Goal: Check status: Check status

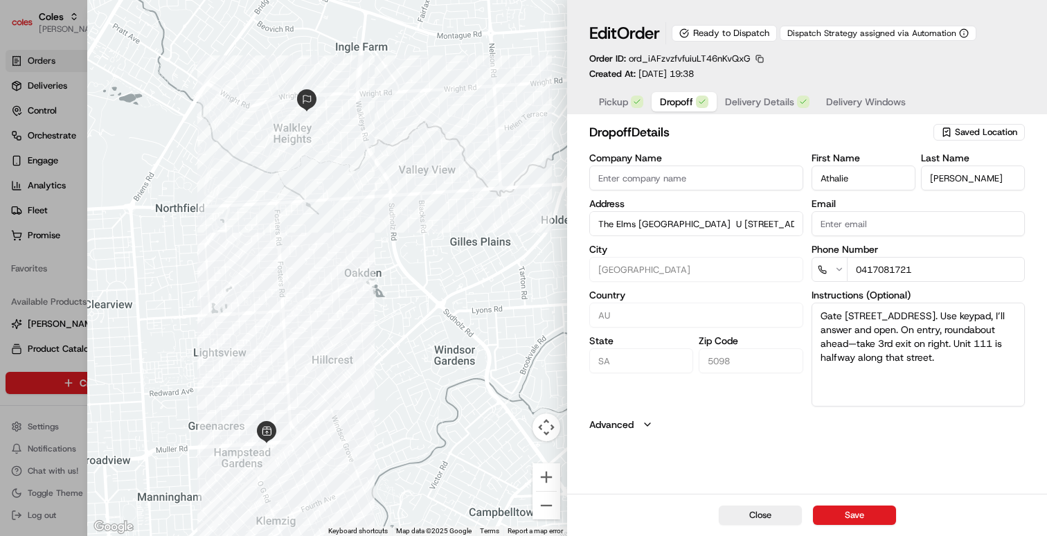
click at [696, 104] on div "button" at bounding box center [702, 102] width 12 height 12
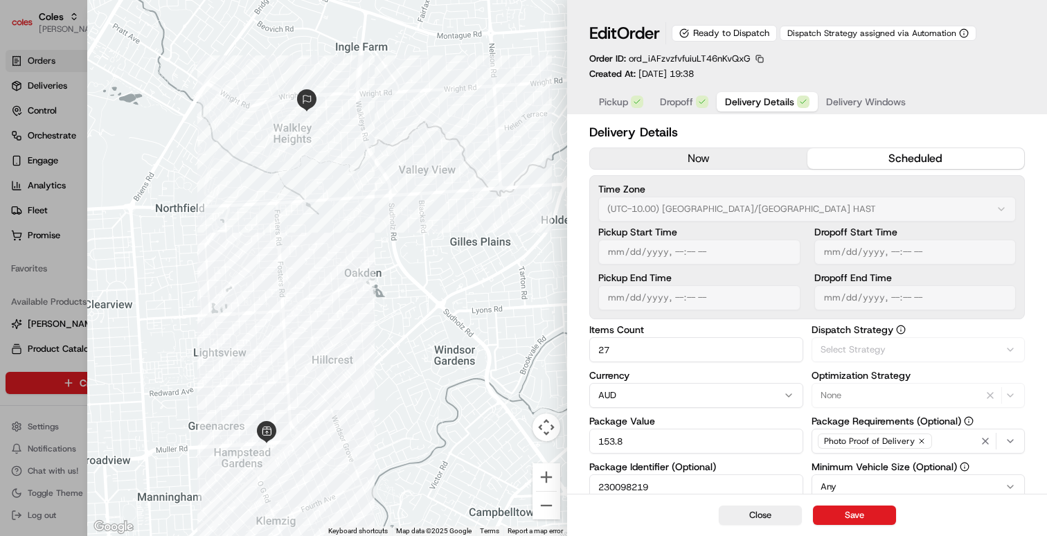
click at [759, 102] on span "Delivery Details" at bounding box center [759, 102] width 69 height 14
click at [865, 100] on span "Delivery Windows" at bounding box center [866, 102] width 80 height 14
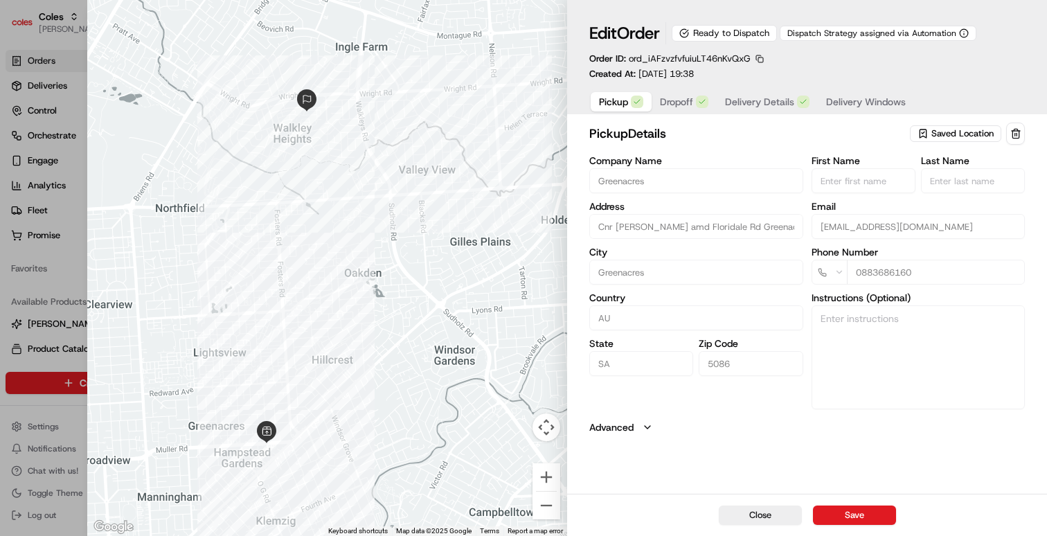
click at [621, 105] on span "Pickup" at bounding box center [613, 102] width 29 height 14
click at [61, 276] on div at bounding box center [523, 268] width 1047 height 536
type input "+1"
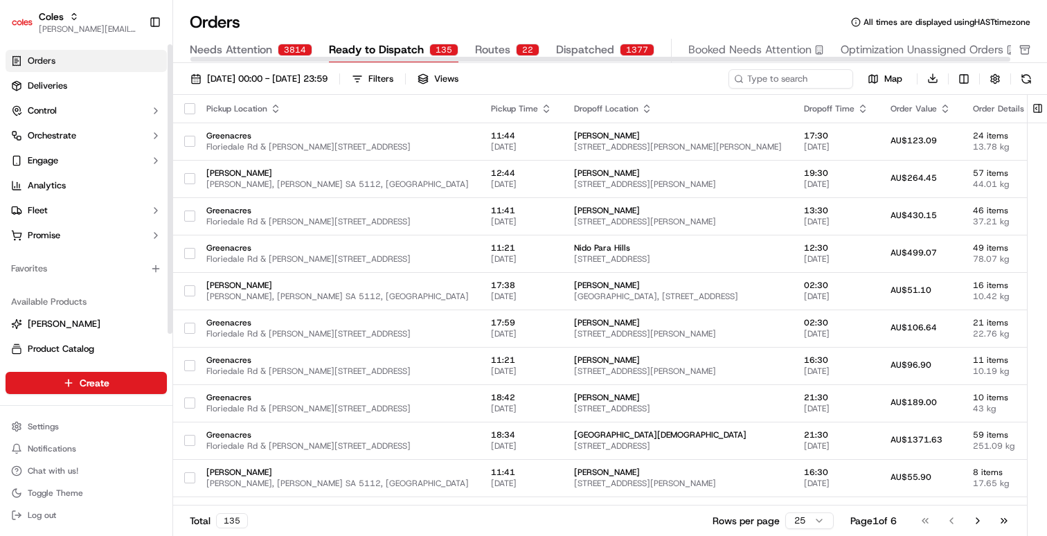
click at [772, 35] on div "Orders All times are displayed using HAST timezone Needs Attention 3814 Ready t…" at bounding box center [610, 37] width 874 height 52
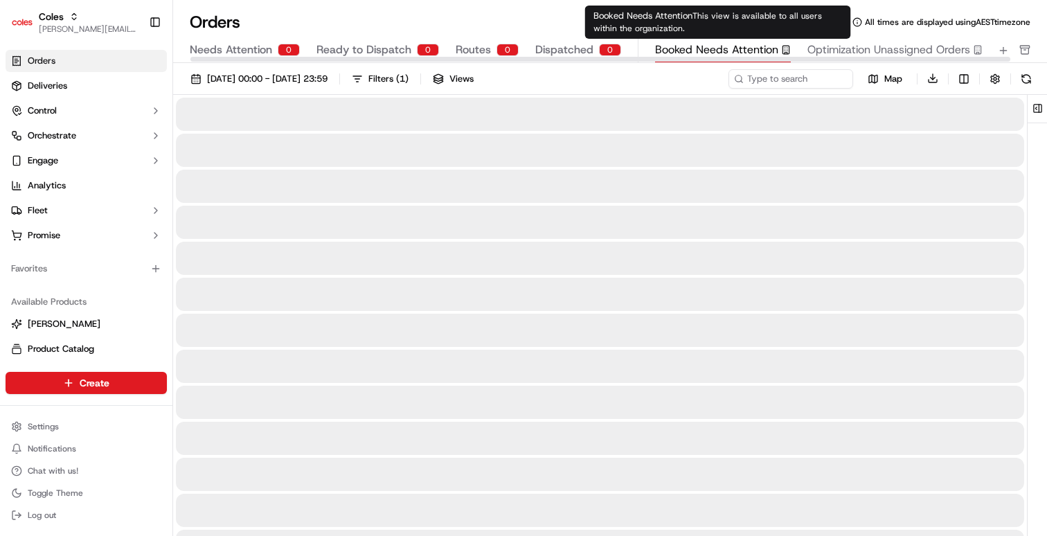
click at [770, 44] on span "Booked Needs Attention" at bounding box center [716, 50] width 123 height 17
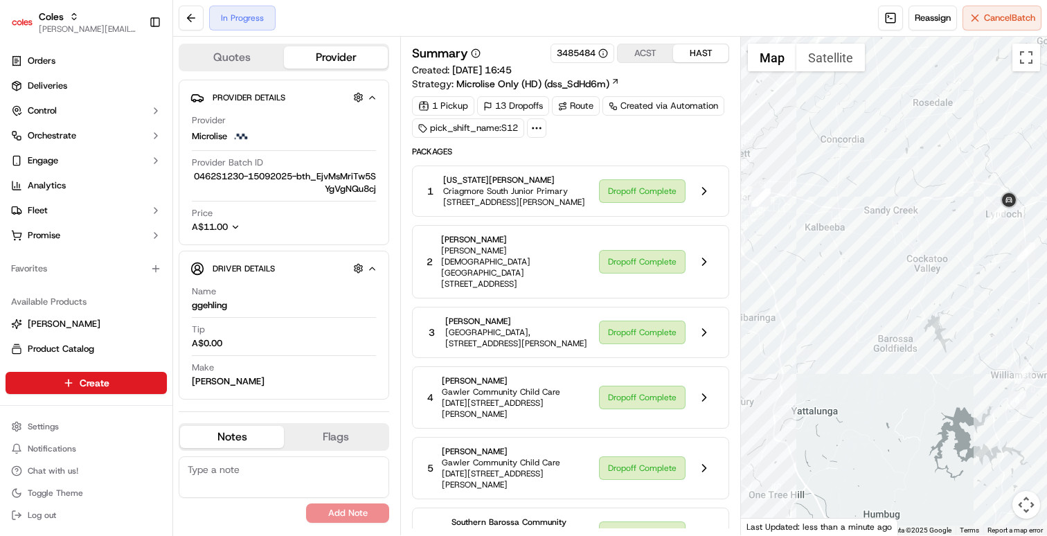
scroll to position [469, 0]
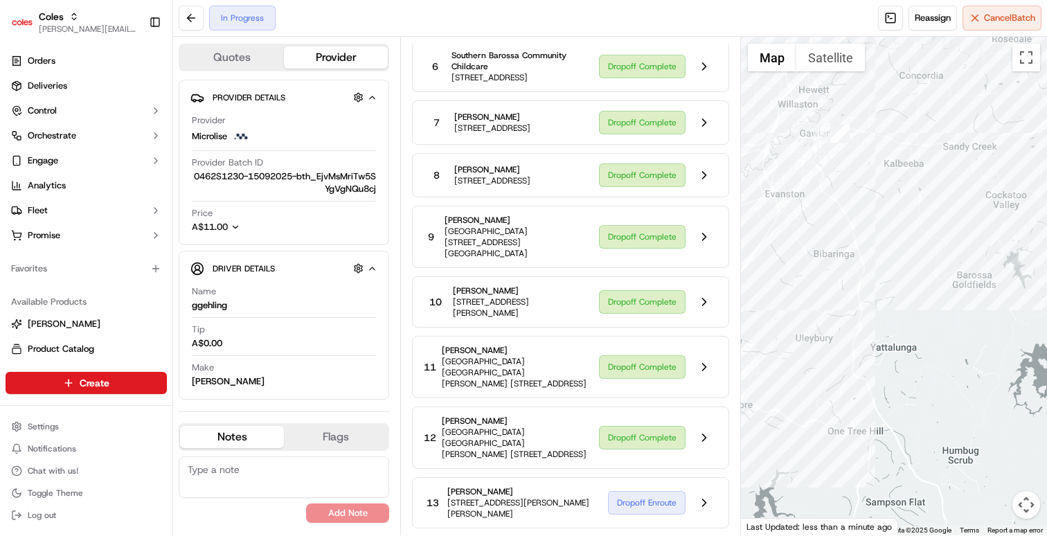
drag, startPoint x: 898, startPoint y: 294, endPoint x: 976, endPoint y: 230, distance: 100.8
click at [976, 230] on div at bounding box center [894, 286] width 306 height 498
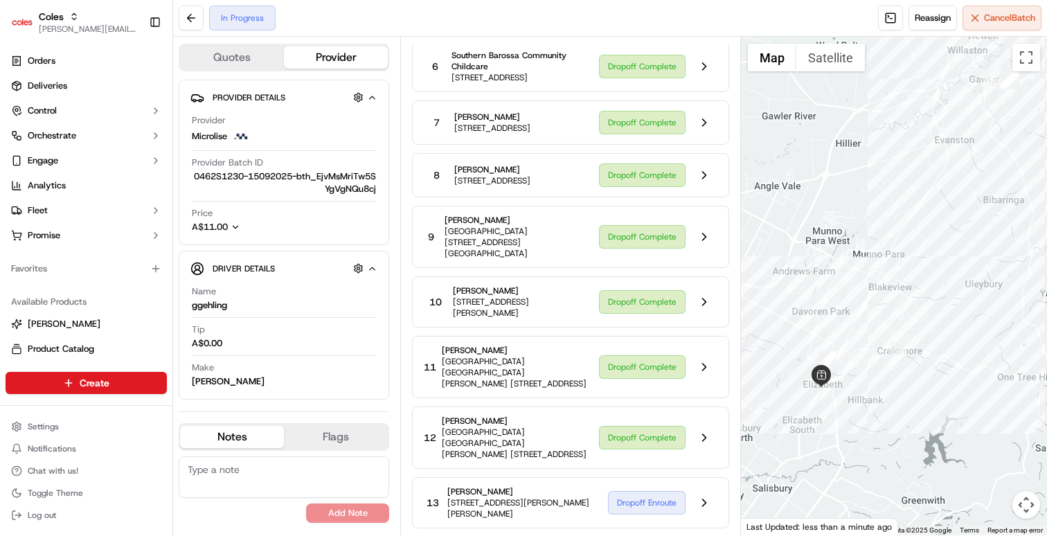
drag, startPoint x: 849, startPoint y: 246, endPoint x: 999, endPoint y: 197, distance: 158.0
click at [999, 197] on div at bounding box center [894, 286] width 306 height 498
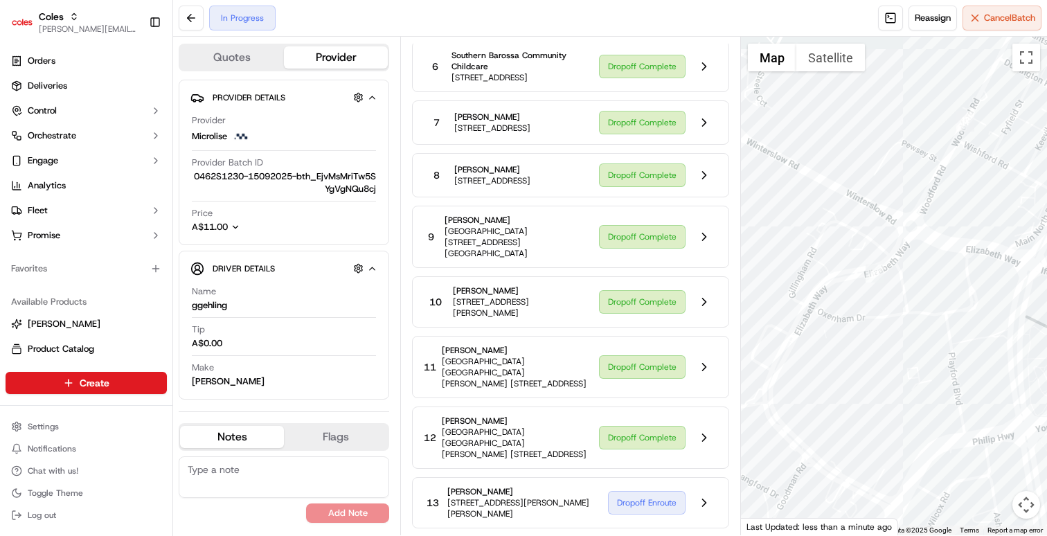
drag, startPoint x: 817, startPoint y: 419, endPoint x: 914, endPoint y: 298, distance: 156.1
click at [914, 298] on div at bounding box center [894, 286] width 306 height 498
